Goal: Navigation & Orientation: Find specific page/section

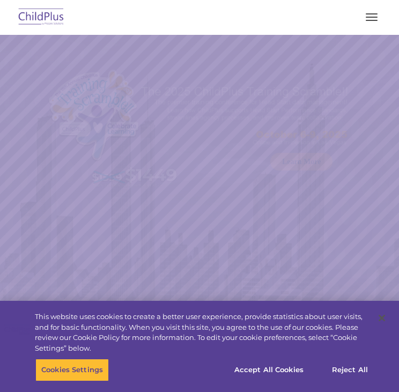
select select "MEDIUM"
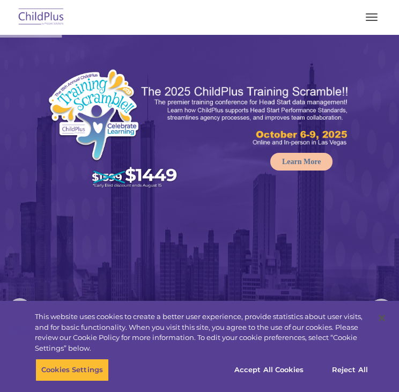
click at [370, 17] on span "button" at bounding box center [371, 17] width 12 height 1
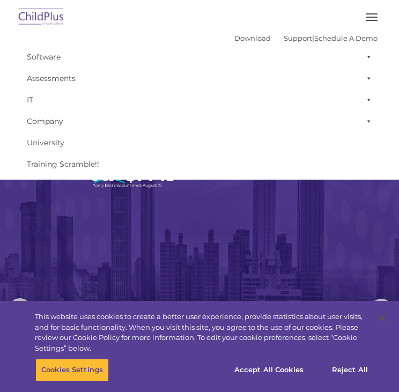
click at [370, 18] on button "button" at bounding box center [371, 17] width 22 height 17
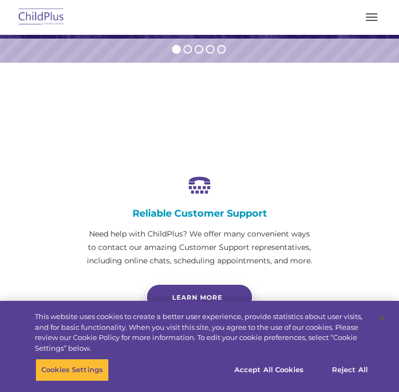
scroll to position [525, 0]
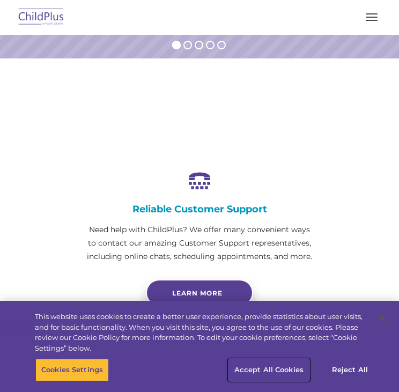
click at [298, 364] on button "Accept All Cookies" at bounding box center [268, 369] width 81 height 22
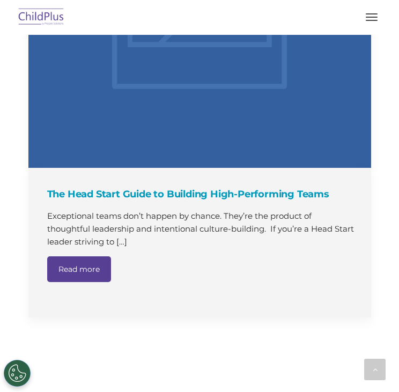
scroll to position [1720, 0]
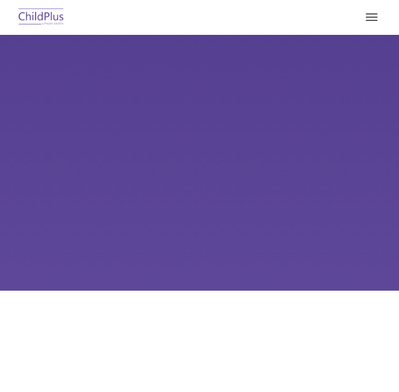
type input ""
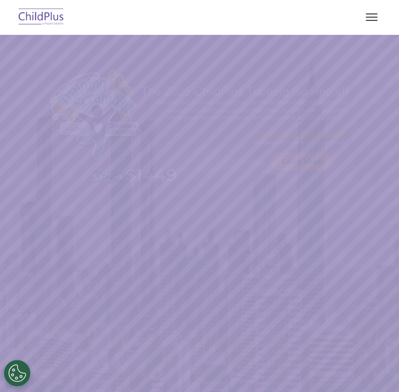
select select "MEDIUM"
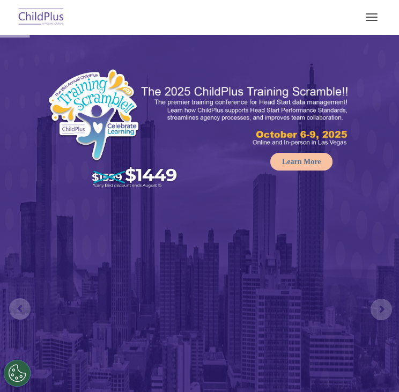
click at [375, 10] on button "button" at bounding box center [371, 17] width 22 height 17
